Goal: Communication & Community: Participate in discussion

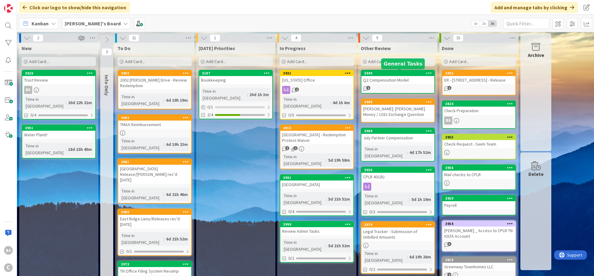
click at [390, 74] on div "3949" at bounding box center [399, 73] width 70 height 4
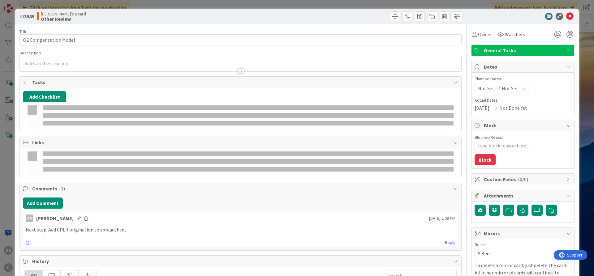
type textarea "x"
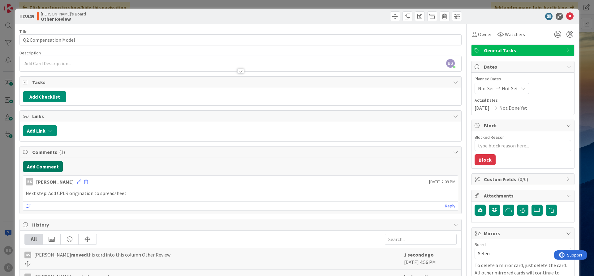
click at [41, 162] on button "Add Comment" at bounding box center [43, 166] width 40 height 11
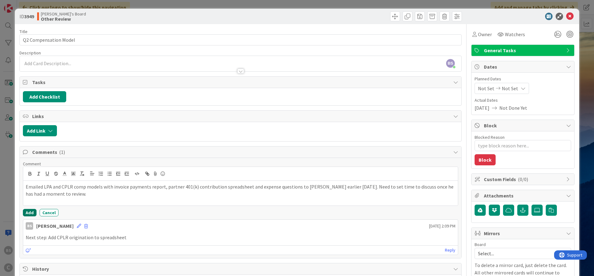
click at [27, 211] on button "Add" at bounding box center [30, 212] width 14 height 7
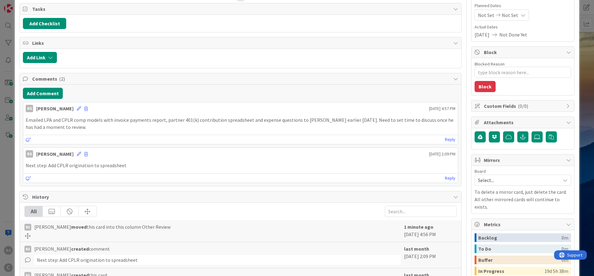
scroll to position [74, 0]
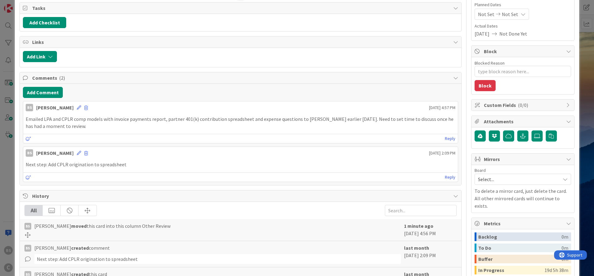
click at [520, 182] on span "Select..." at bounding box center [517, 179] width 79 height 9
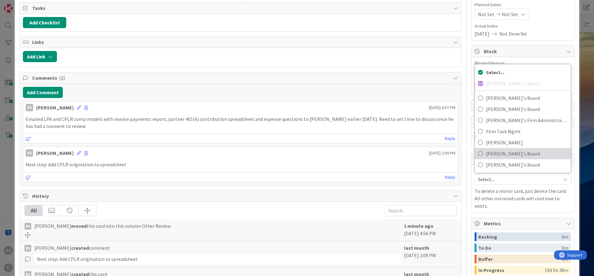
click at [520, 155] on span "[PERSON_NAME]'s Board" at bounding box center [527, 153] width 82 height 9
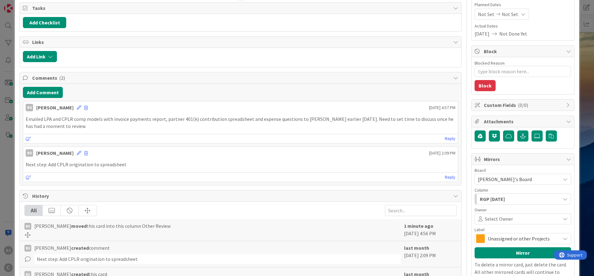
click at [519, 198] on div "RGP [DATE]" at bounding box center [519, 199] width 82 height 10
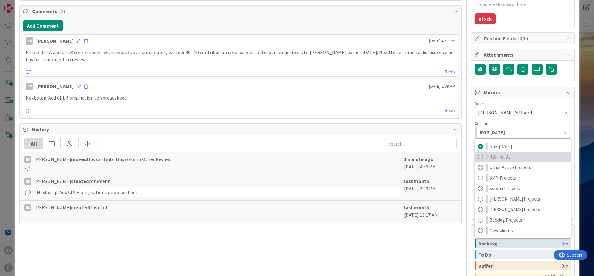
scroll to position [148, 0]
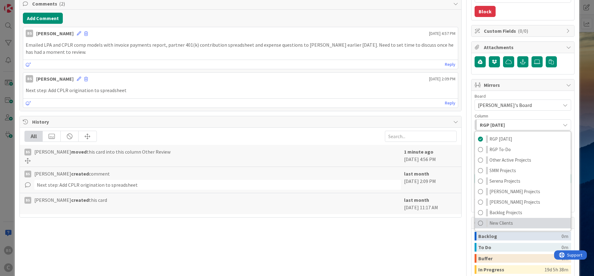
click at [503, 222] on span "New Clients" at bounding box center [501, 223] width 24 height 7
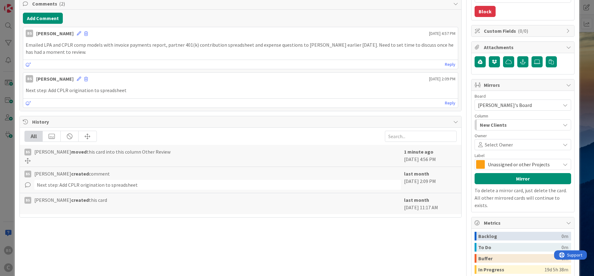
click at [518, 144] on span at bounding box center [535, 144] width 45 height 5
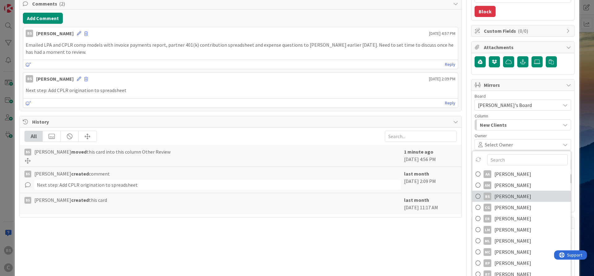
click at [479, 194] on icon at bounding box center [477, 196] width 5 height 9
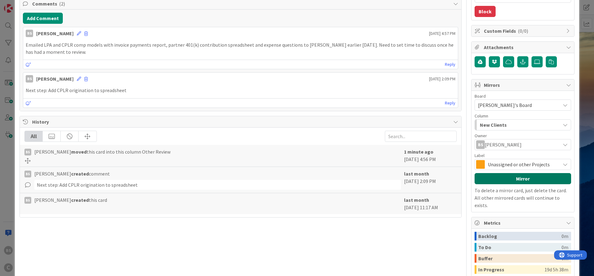
click at [517, 177] on button "Mirror" at bounding box center [522, 178] width 97 height 11
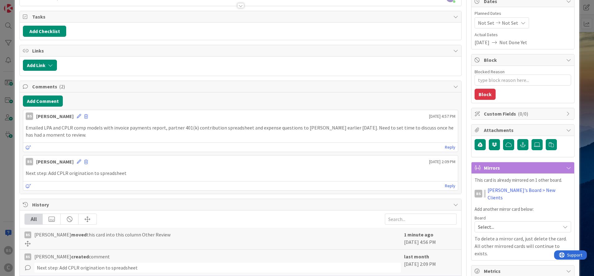
scroll to position [0, 0]
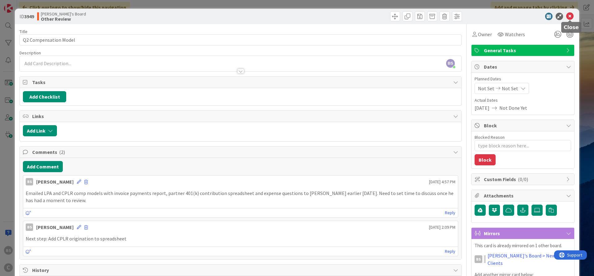
click at [571, 15] on icon at bounding box center [569, 16] width 7 height 7
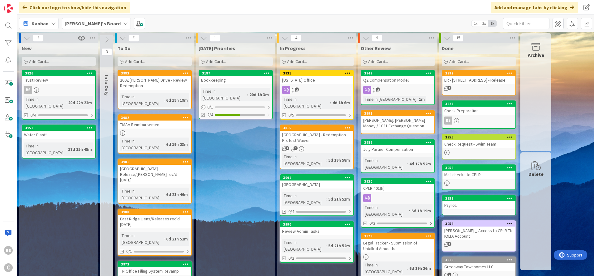
click at [89, 22] on b "[PERSON_NAME]'s Board" at bounding box center [93, 23] width 56 height 6
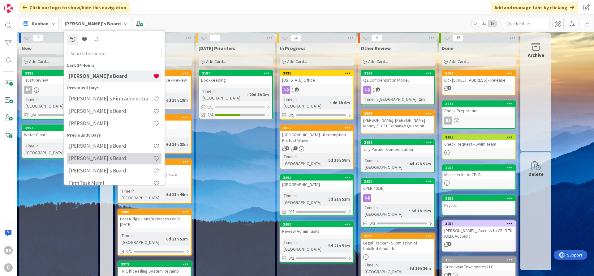
click at [98, 160] on h4 "[PERSON_NAME]'s Board" at bounding box center [111, 158] width 84 height 6
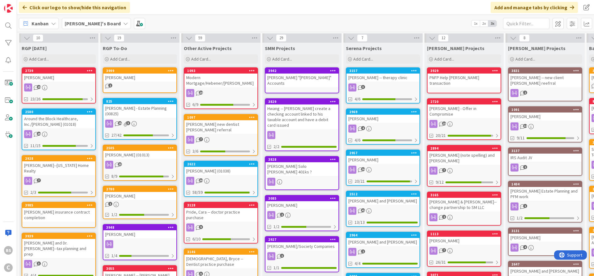
click at [83, 21] on b "[PERSON_NAME]'s Board" at bounding box center [93, 23] width 56 height 6
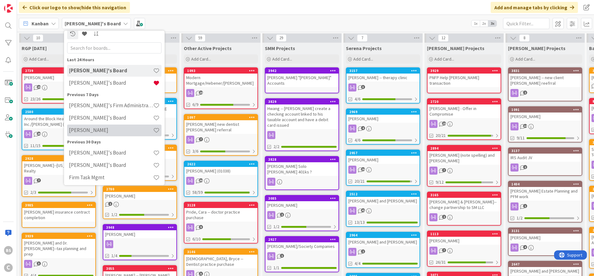
scroll to position [8, 0]
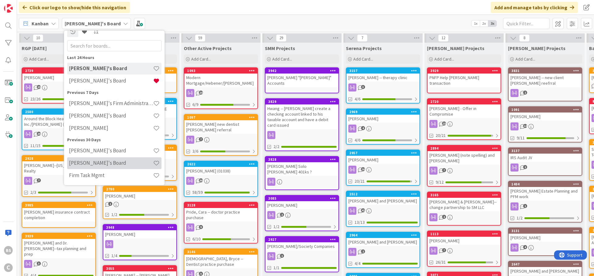
click at [95, 162] on h4 "[PERSON_NAME]'s Board" at bounding box center [111, 163] width 84 height 6
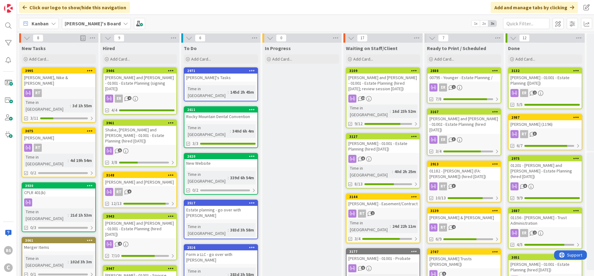
click at [94, 25] on b "[PERSON_NAME]'s Board" at bounding box center [93, 23] width 56 height 6
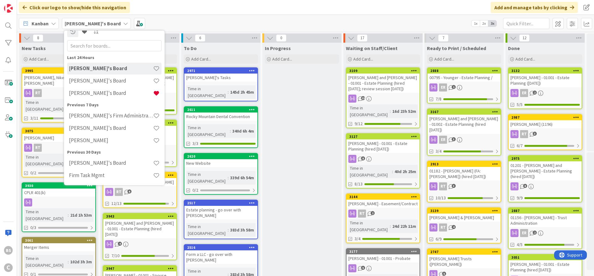
scroll to position [8, 0]
click at [89, 95] on h4 "[PERSON_NAME]'s Board" at bounding box center [111, 93] width 84 height 6
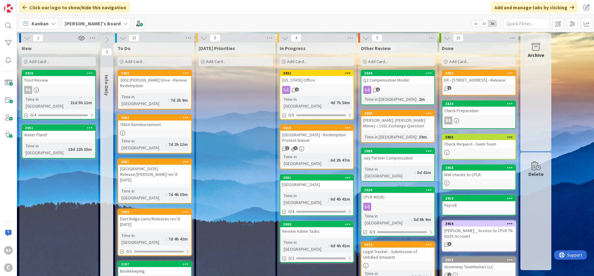
click at [77, 23] on b "[PERSON_NAME]'s Board" at bounding box center [93, 23] width 56 height 6
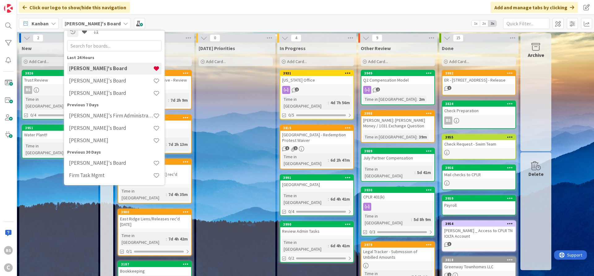
scroll to position [8, 0]
click at [92, 115] on h4 "[PERSON_NAME]'s Firm Administration Board" at bounding box center [111, 116] width 84 height 6
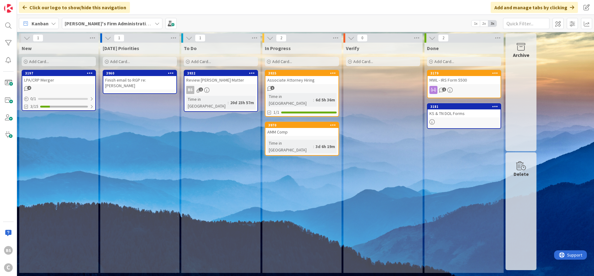
click at [120, 23] on b "[PERSON_NAME]'s Firm Administration Board" at bounding box center [115, 23] width 101 height 6
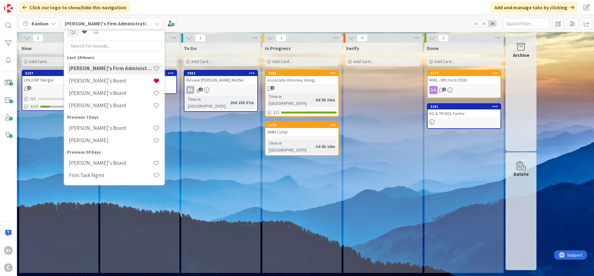
scroll to position [8, 0]
click at [95, 79] on h4 "[PERSON_NAME]'s Board" at bounding box center [111, 81] width 84 height 6
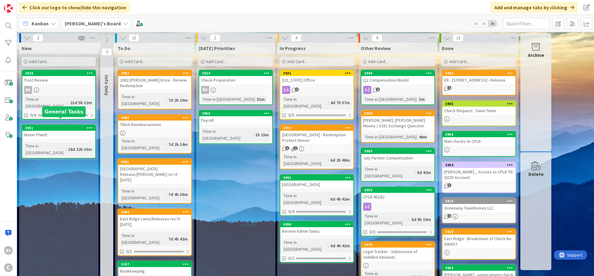
click at [50, 126] on div "3951" at bounding box center [60, 128] width 70 height 4
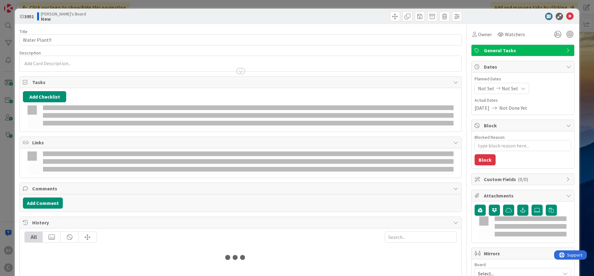
type textarea "x"
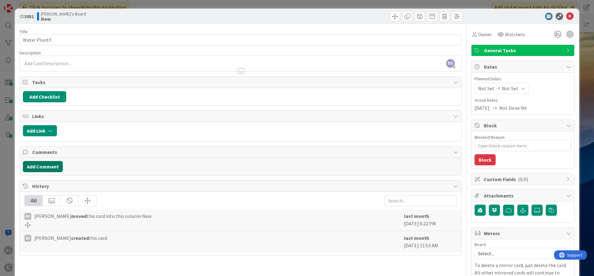
click at [54, 166] on button "Add Comment" at bounding box center [43, 166] width 40 height 11
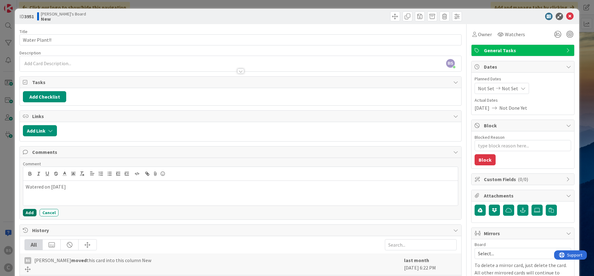
click at [32, 212] on button "Add" at bounding box center [30, 212] width 14 height 7
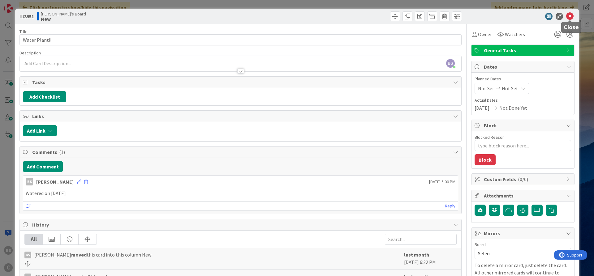
click at [569, 15] on icon at bounding box center [569, 16] width 7 height 7
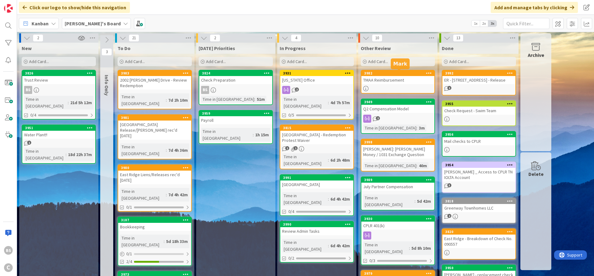
click at [396, 73] on div "3982" at bounding box center [399, 73] width 70 height 4
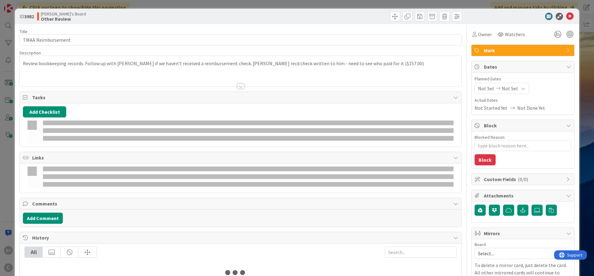
type textarea "x"
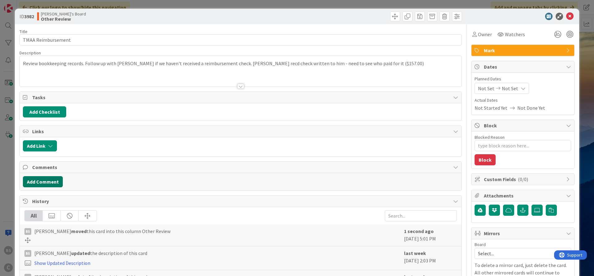
click at [52, 179] on button "Add Comment" at bounding box center [43, 181] width 40 height 11
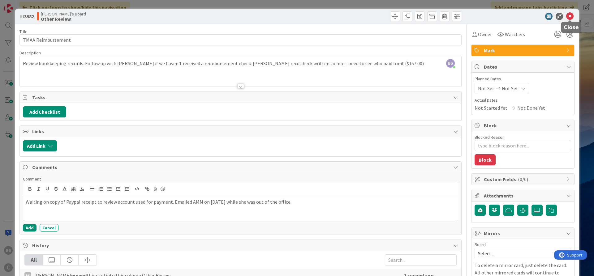
click at [569, 16] on icon at bounding box center [569, 16] width 7 height 7
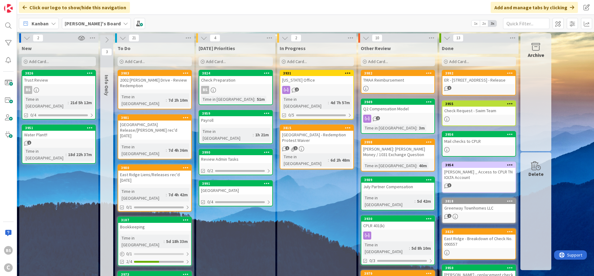
scroll to position [74, 0]
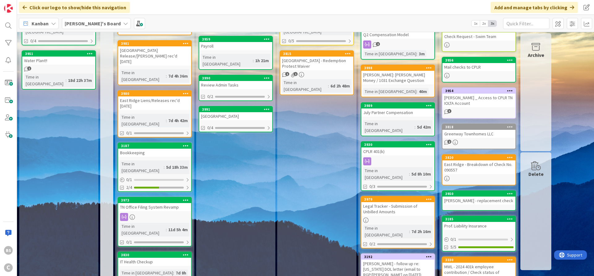
drag, startPoint x: 217, startPoint y: 244, endPoint x: 220, endPoint y: 243, distance: 3.2
click at [216, 244] on div "[DATE] Priorities Add Card... 3824 Check Preparation BS Time in Column : 51m 39…" at bounding box center [235, 237] width 79 height 538
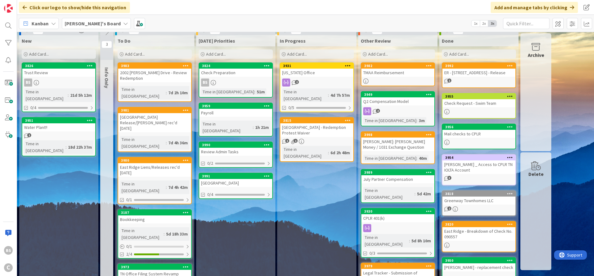
scroll to position [0, 0]
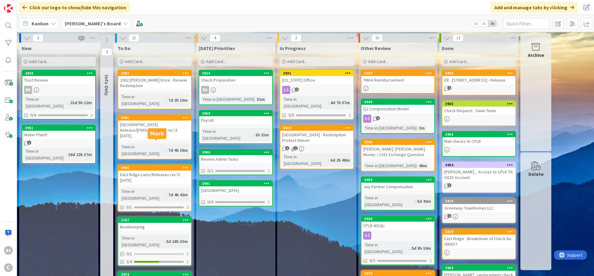
click at [148, 166] on div "3980" at bounding box center [156, 168] width 70 height 4
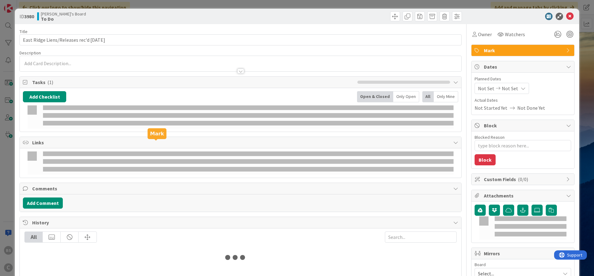
type textarea "x"
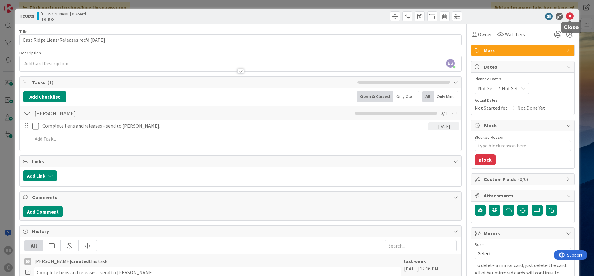
click at [571, 16] on icon at bounding box center [569, 16] width 7 height 7
